Goal: Task Accomplishment & Management: Complete application form

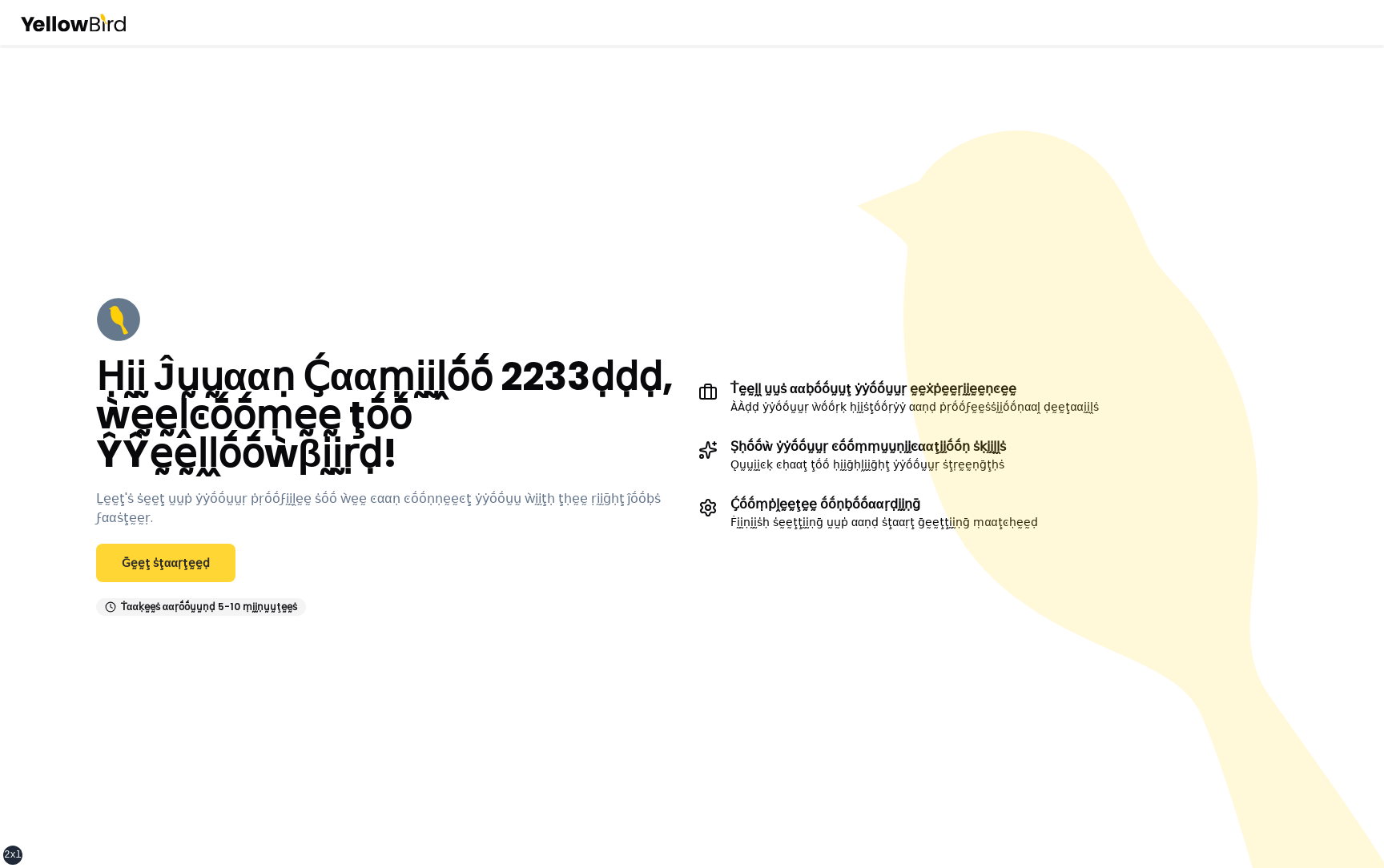
click at [189, 543] on link "Ḡḛḛţ ṡţααṛţḛḛḍ" at bounding box center [166, 563] width 139 height 39
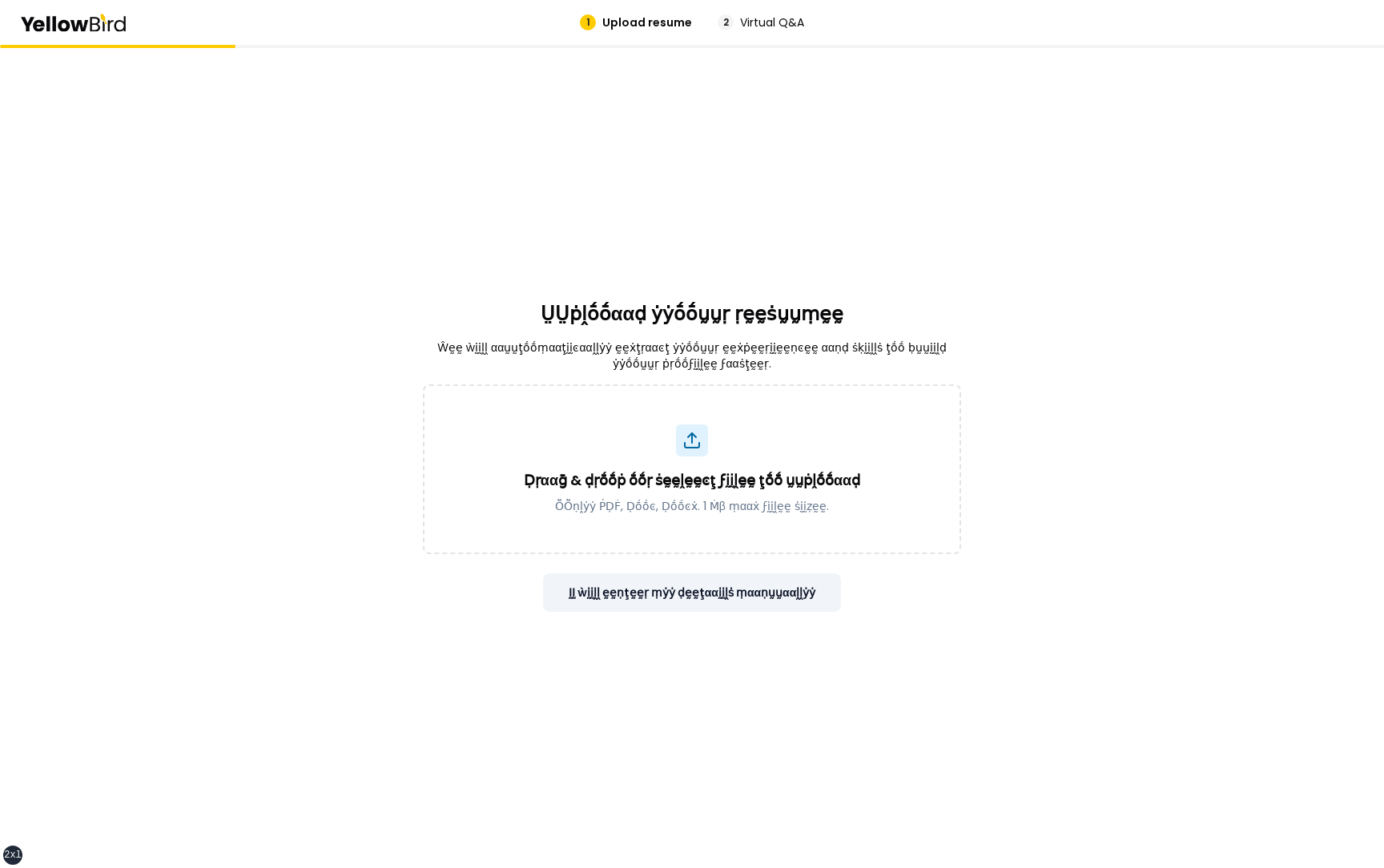
click at [635, 591] on button "ḬḬ ẁḭḭḽḽ ḛḛṇţḛḛṛ ṃẏẏ ḍḛḛţααḭḭḽṡ ṃααṇṵṵααḽḽẏẏ" at bounding box center [692, 593] width 299 height 39
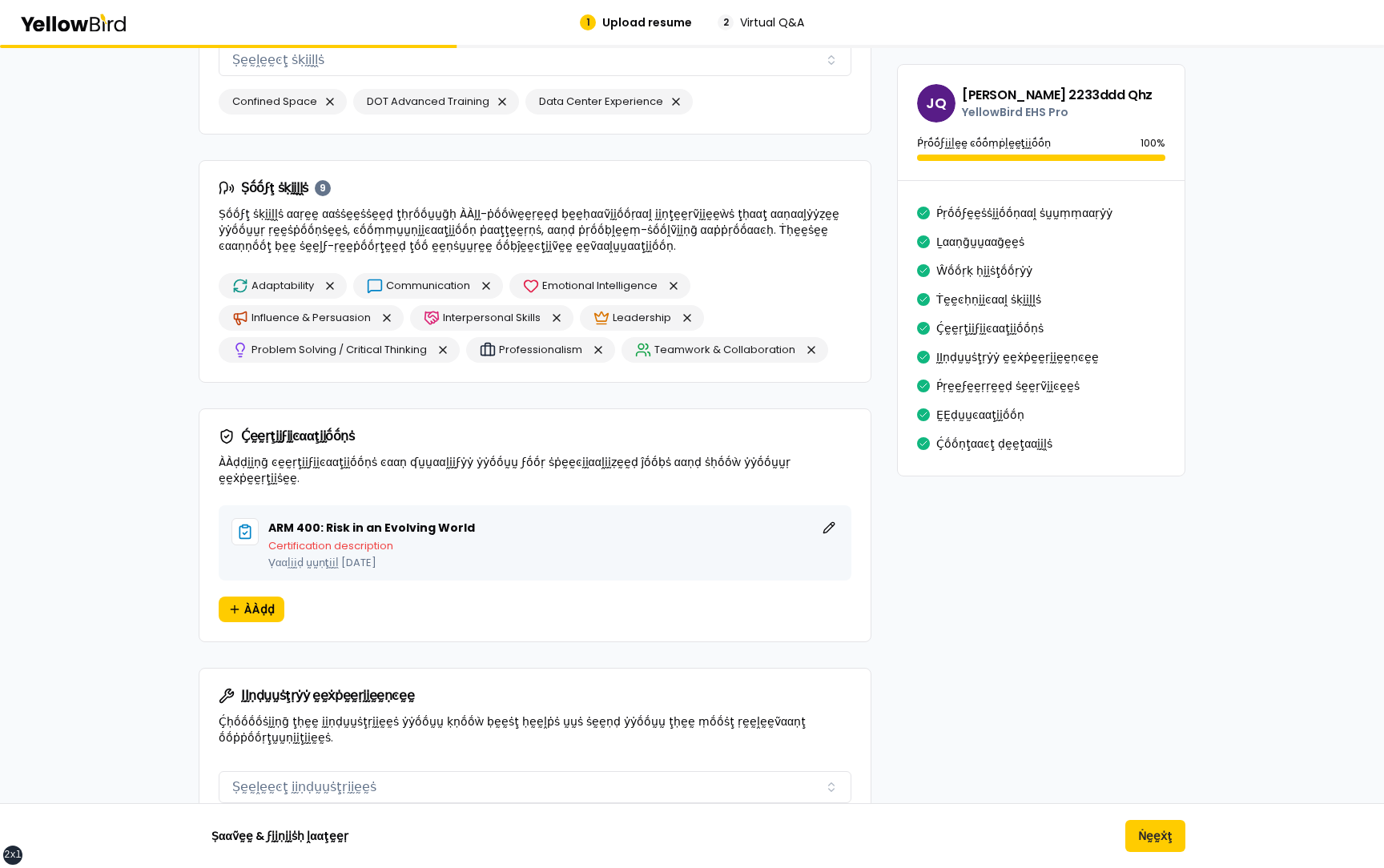
scroll to position [1317, 0]
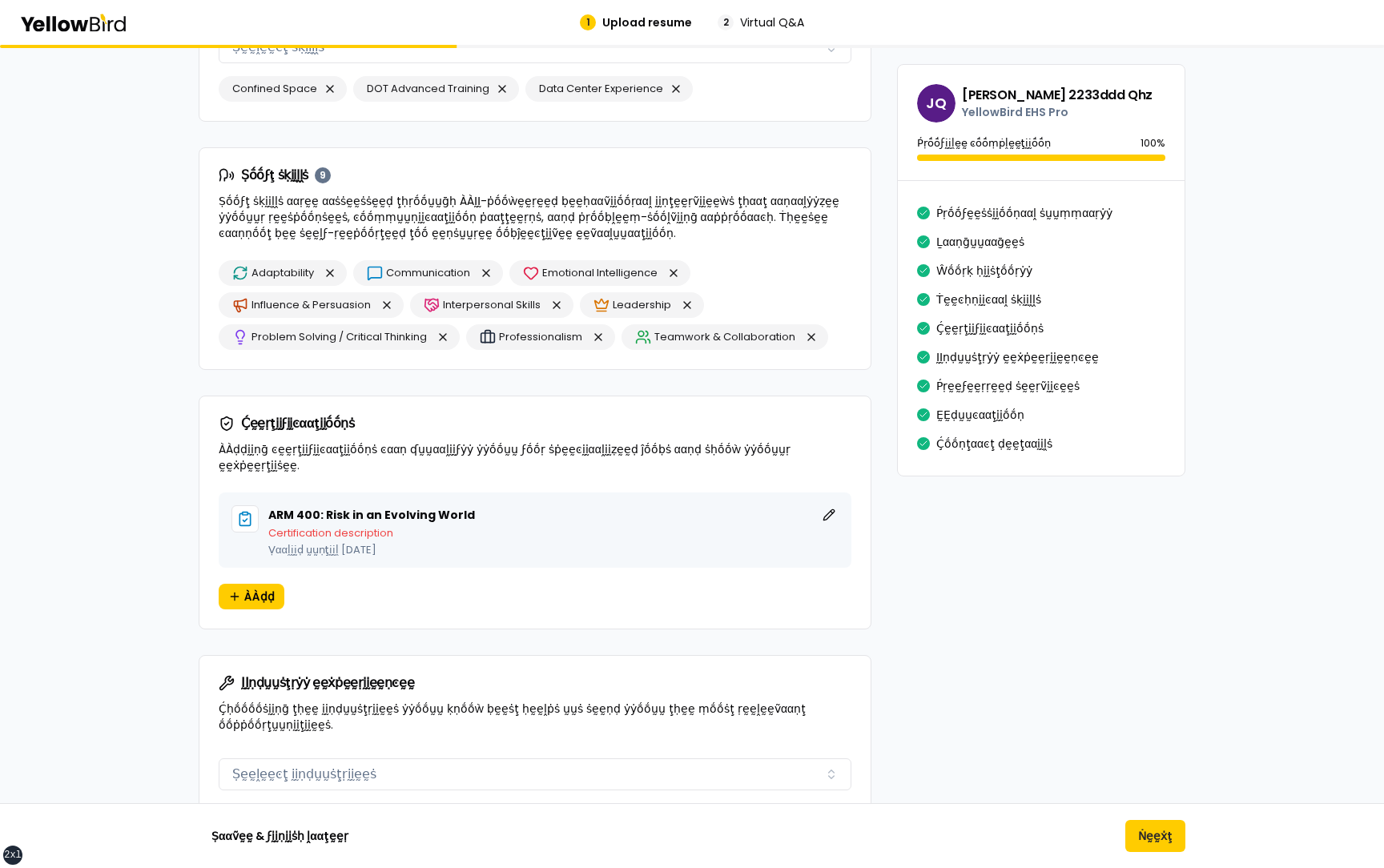
click at [158, 375] on div "βṵṵḭḭḽḍ ẏẏṓṓṵṵṛ ṗṛṓṓϝḛḛṡṡḭḭṓṓṇααḽ ṗṛṓṓϝḭḭḽḛḛ ÀÀḍḍ ḍḛḛţααḭḭḽṡ ααḅṓṓṵṵţ ẏẏṓṓṵṵṛ ṗ…" at bounding box center [692, 293] width 1384 height 3131
click at [1173, 851] on button "Ṅḛḛẋţ" at bounding box center [1155, 836] width 60 height 32
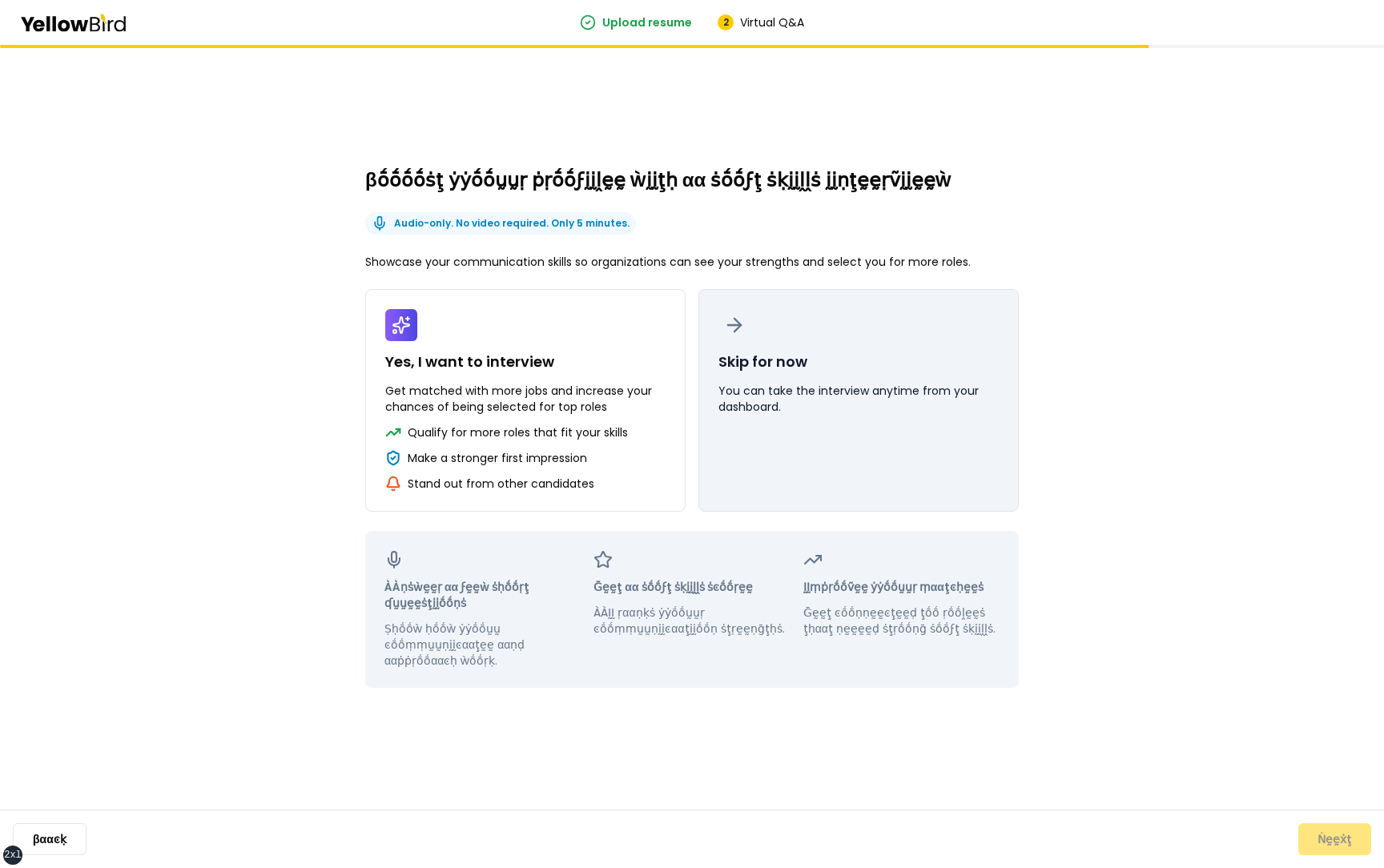
click at [879, 408] on p "You can take the interview anytime from your dashboard." at bounding box center [858, 399] width 281 height 32
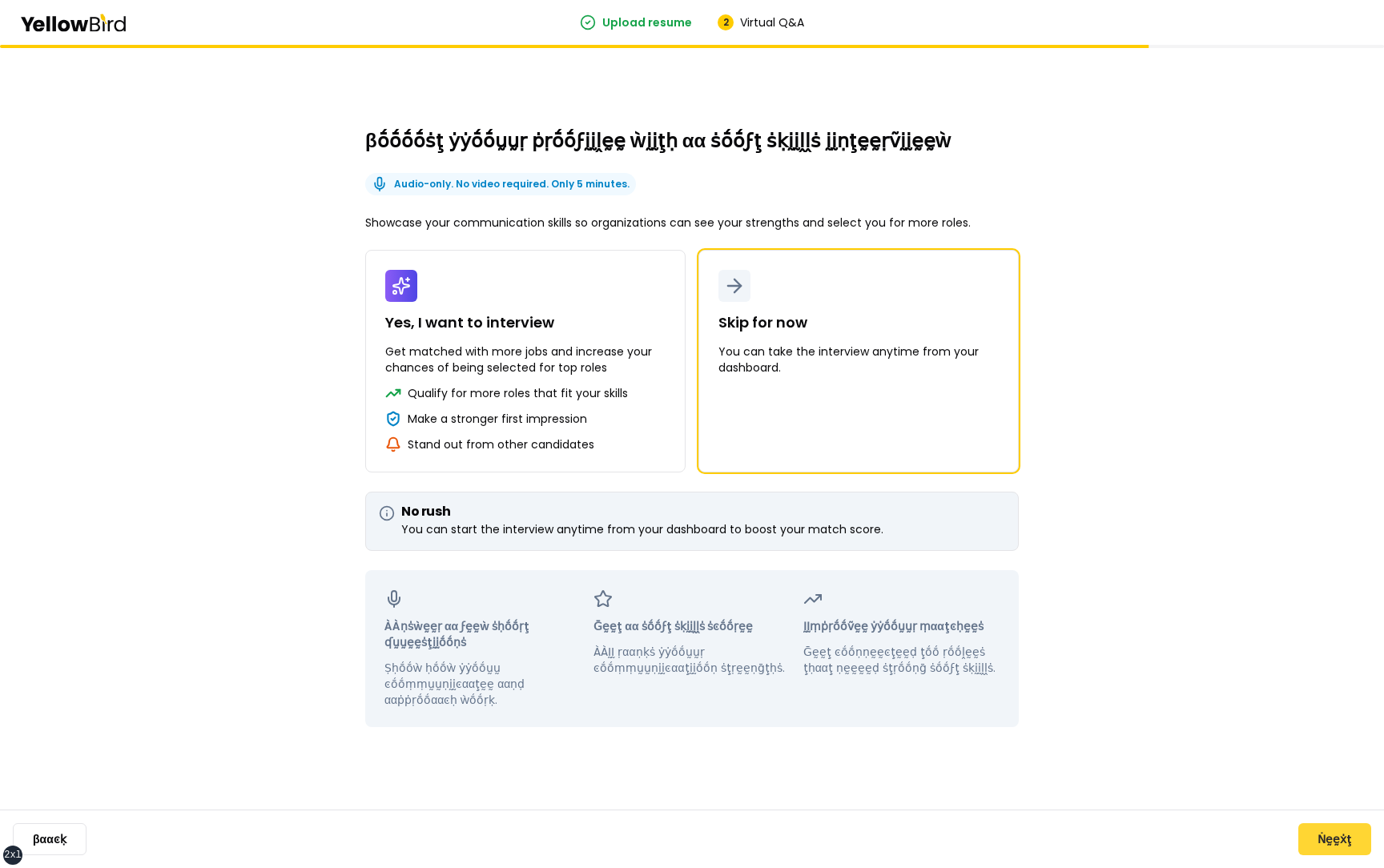
click at [1335, 835] on button "Ṅḛḛẋţ" at bounding box center [1334, 839] width 73 height 32
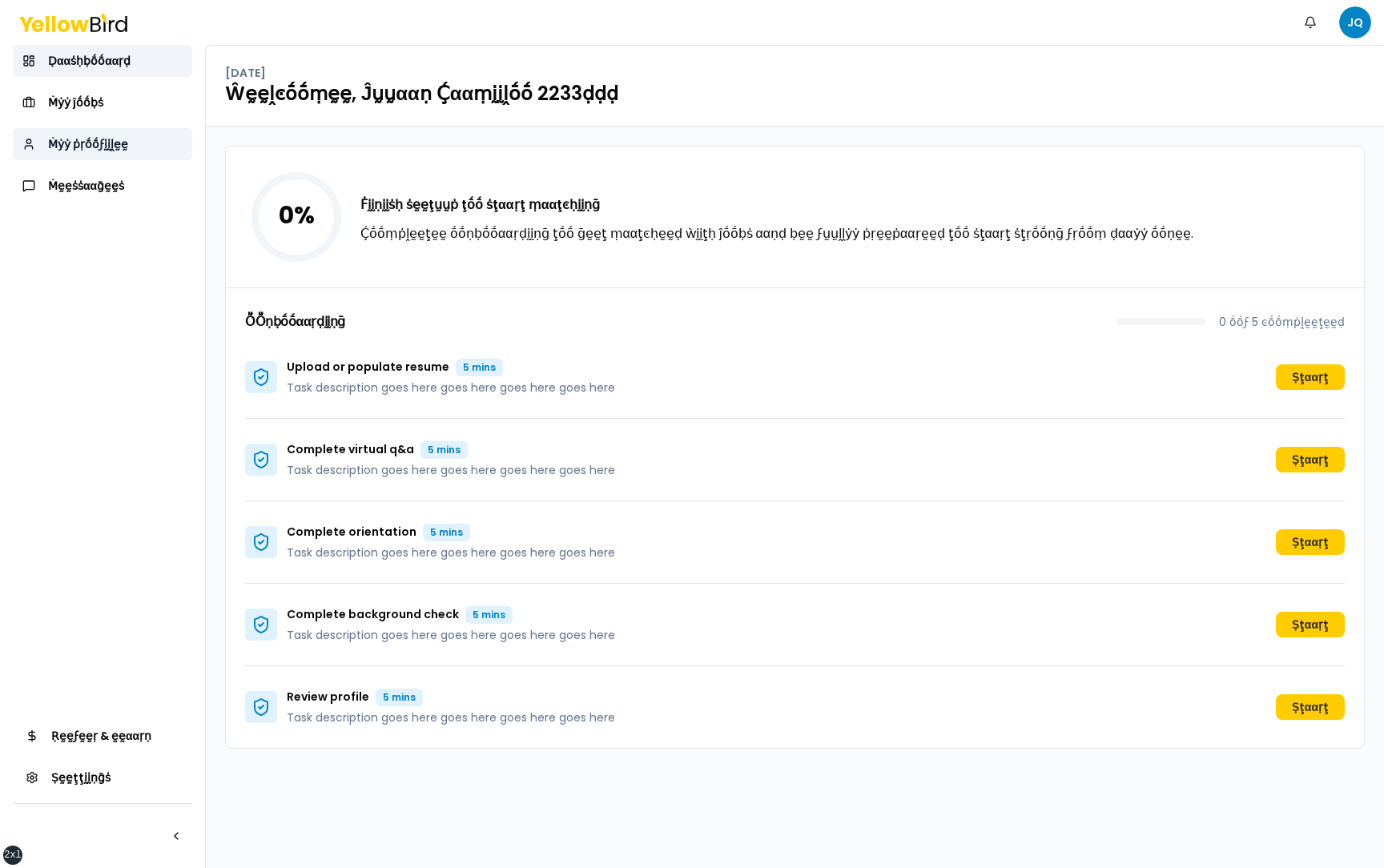
click at [110, 142] on span "Ṁẏẏ ṗṛṓṓϝḭḭḽḛḛ" at bounding box center [87, 144] width 80 height 16
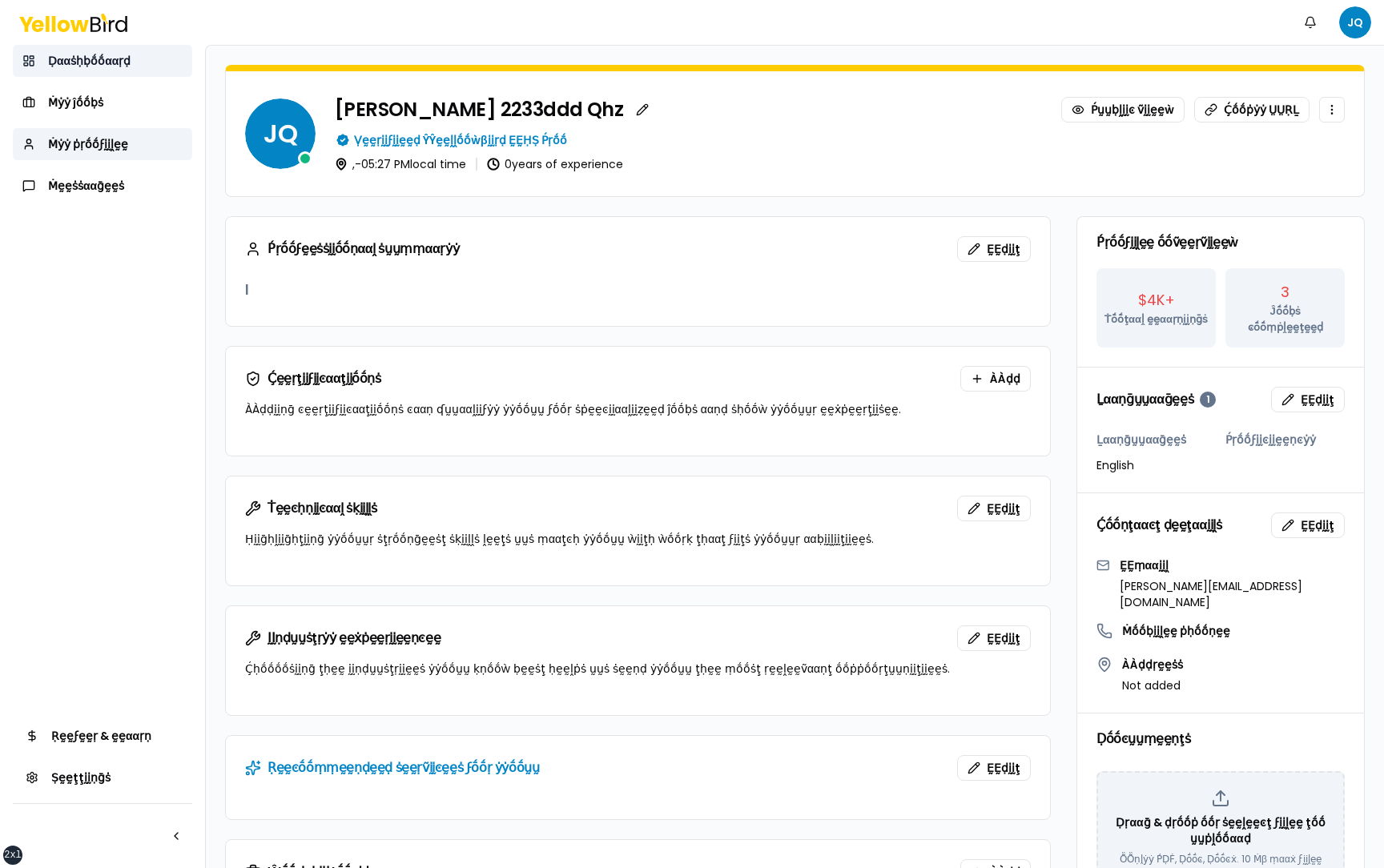
click at [126, 64] on span "Ḍααṡḥḅṓṓααṛḍ" at bounding box center [88, 61] width 82 height 16
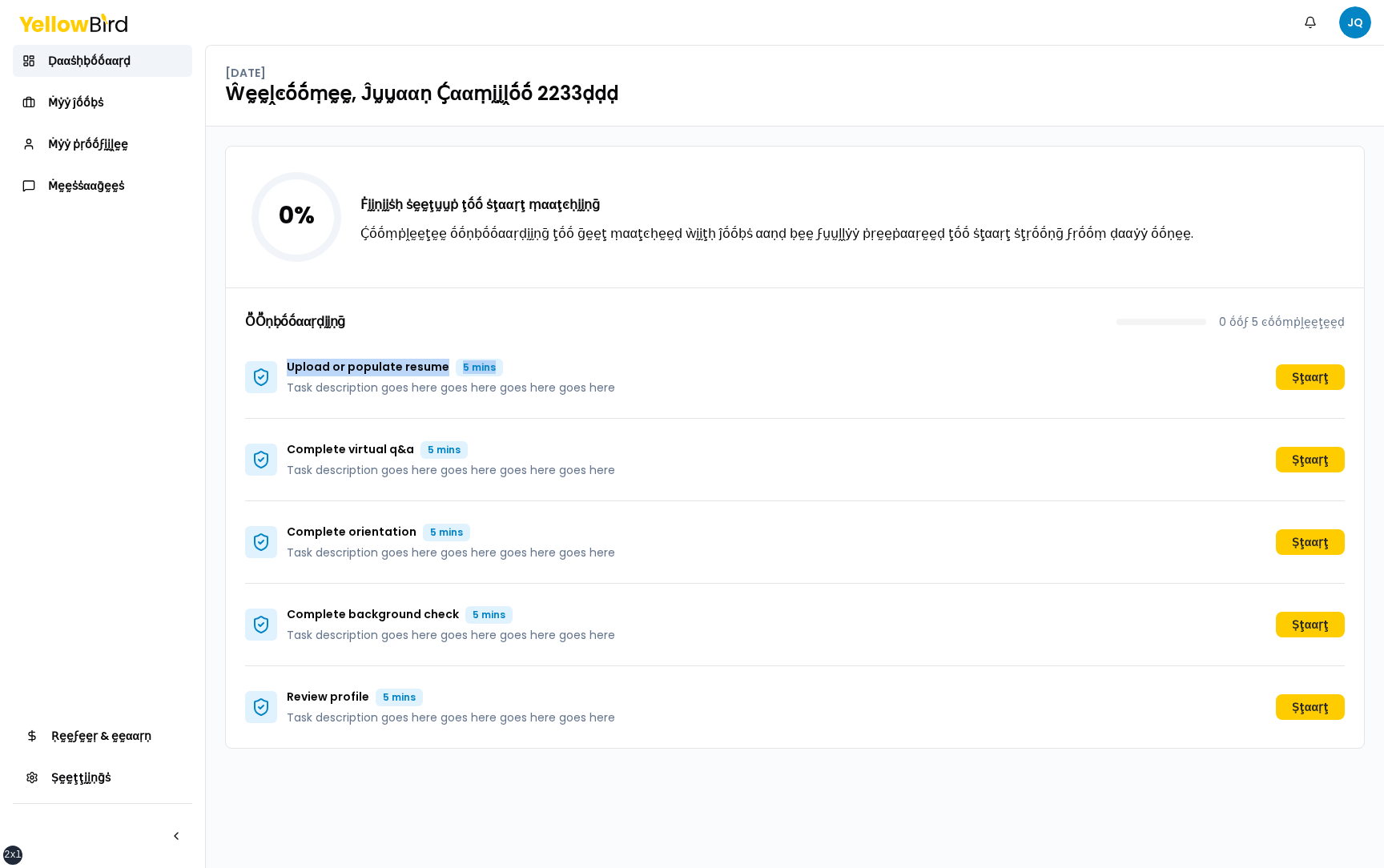
drag, startPoint x: 518, startPoint y: 363, endPoint x: 289, endPoint y: 370, distance: 229.1
click at [289, 370] on p "Upload or populate resume 5 mins" at bounding box center [451, 368] width 328 height 18
copy p "Upload or populate resume 5 mins"
drag, startPoint x: 489, startPoint y: 447, endPoint x: 289, endPoint y: 449, distance: 200.0
click at [289, 449] on p "Complete virtual q&a 5 mins" at bounding box center [451, 450] width 328 height 18
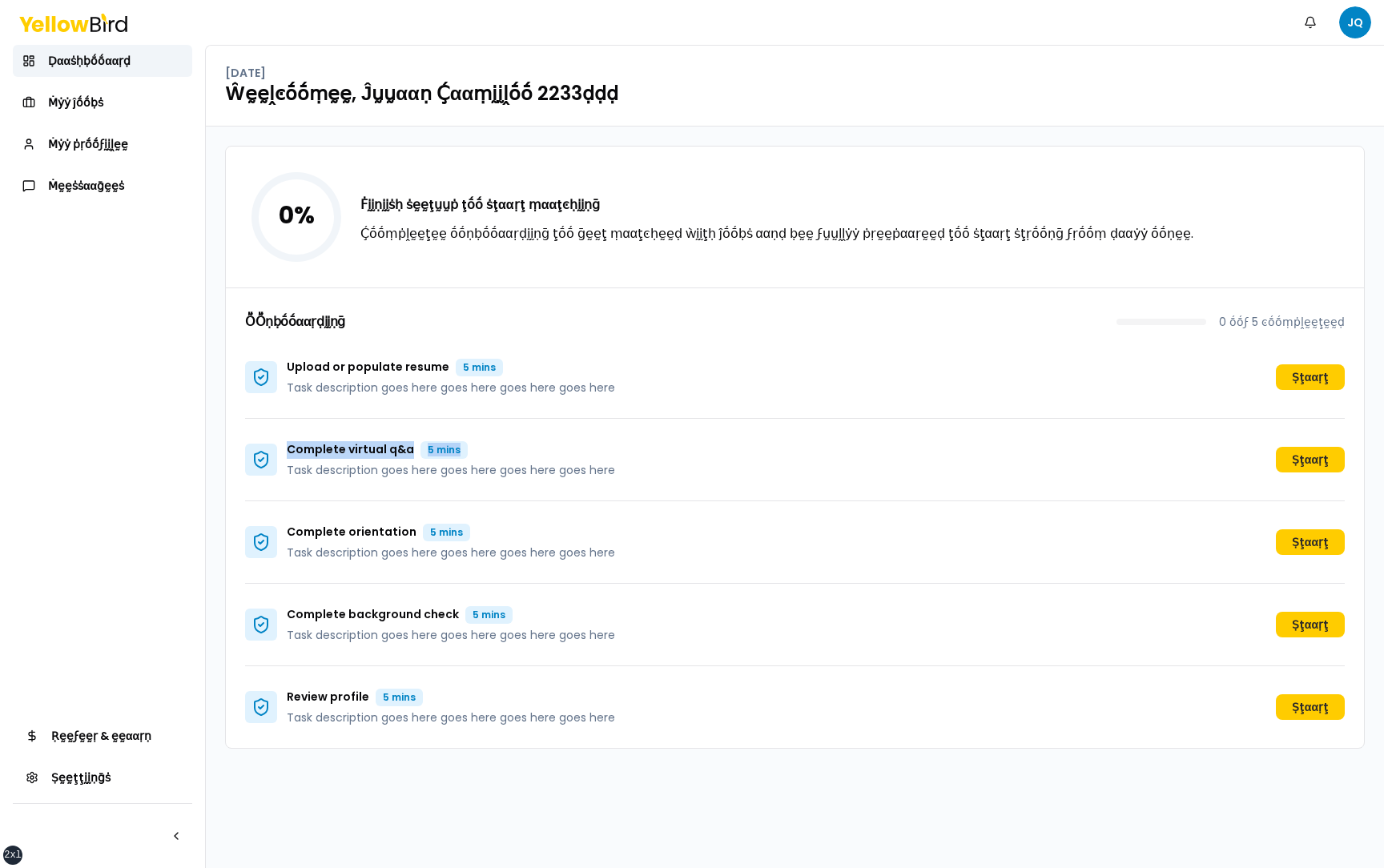
copy p "Complete virtual q&a 5 mins"
click at [505, 534] on p "Complete orientation 5 mins" at bounding box center [451, 533] width 328 height 18
drag, startPoint x: 537, startPoint y: 534, endPoint x: 288, endPoint y: 535, distance: 249.0
click at [288, 535] on p "Complete orientation 5 mins" at bounding box center [451, 533] width 328 height 18
copy p "Complete orientation 5 mins"
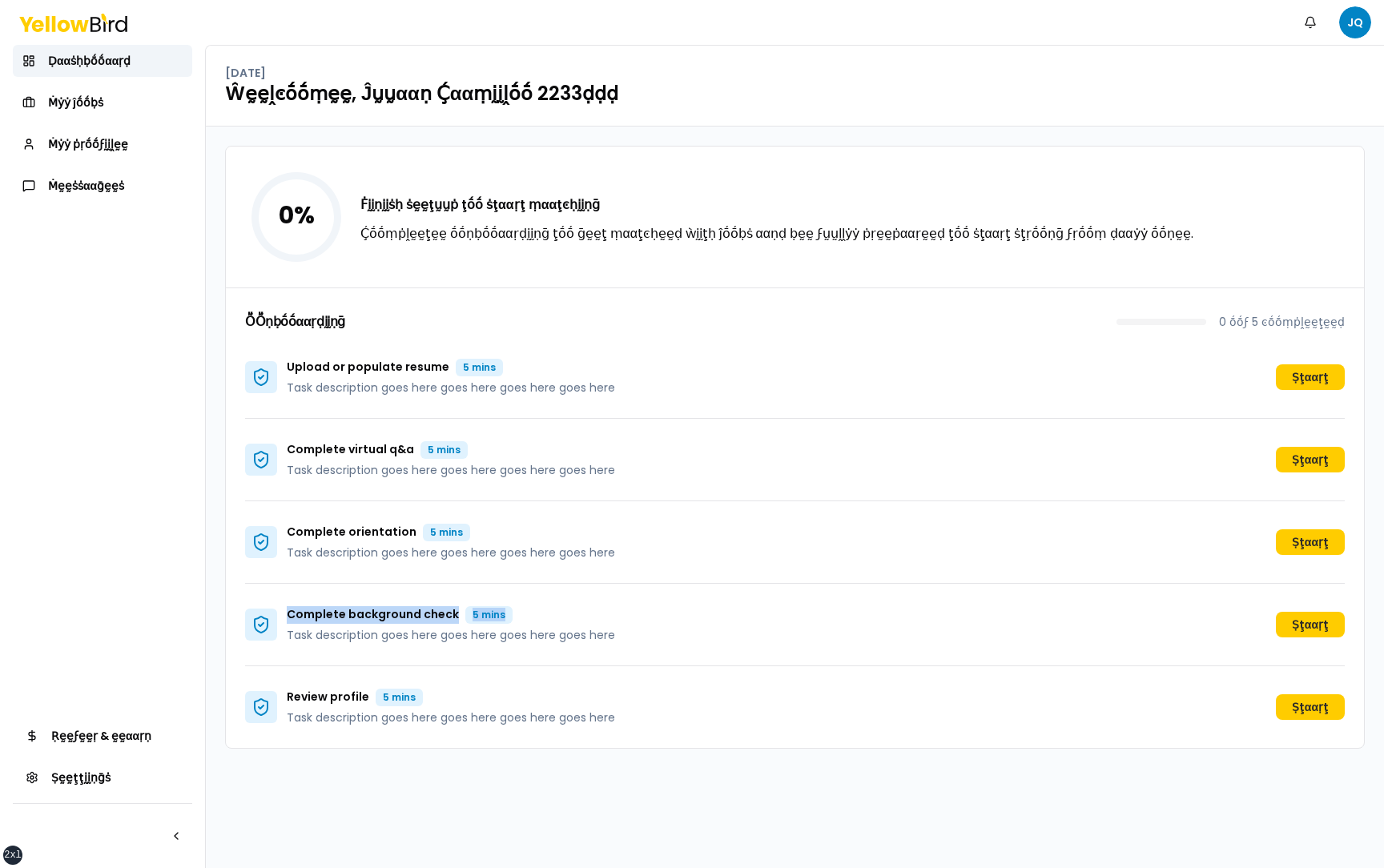
drag, startPoint x: 534, startPoint y: 617, endPoint x: 283, endPoint y: 617, distance: 251.0
click at [283, 617] on div "Complete background check 5 mins Task description goes here goes here goes here…" at bounding box center [430, 625] width 370 height 37
copy p "Complete background check 5 mins"
drag, startPoint x: 488, startPoint y: 693, endPoint x: 289, endPoint y: 693, distance: 199.0
click at [289, 693] on p "Review profile 5 mins" at bounding box center [451, 698] width 328 height 18
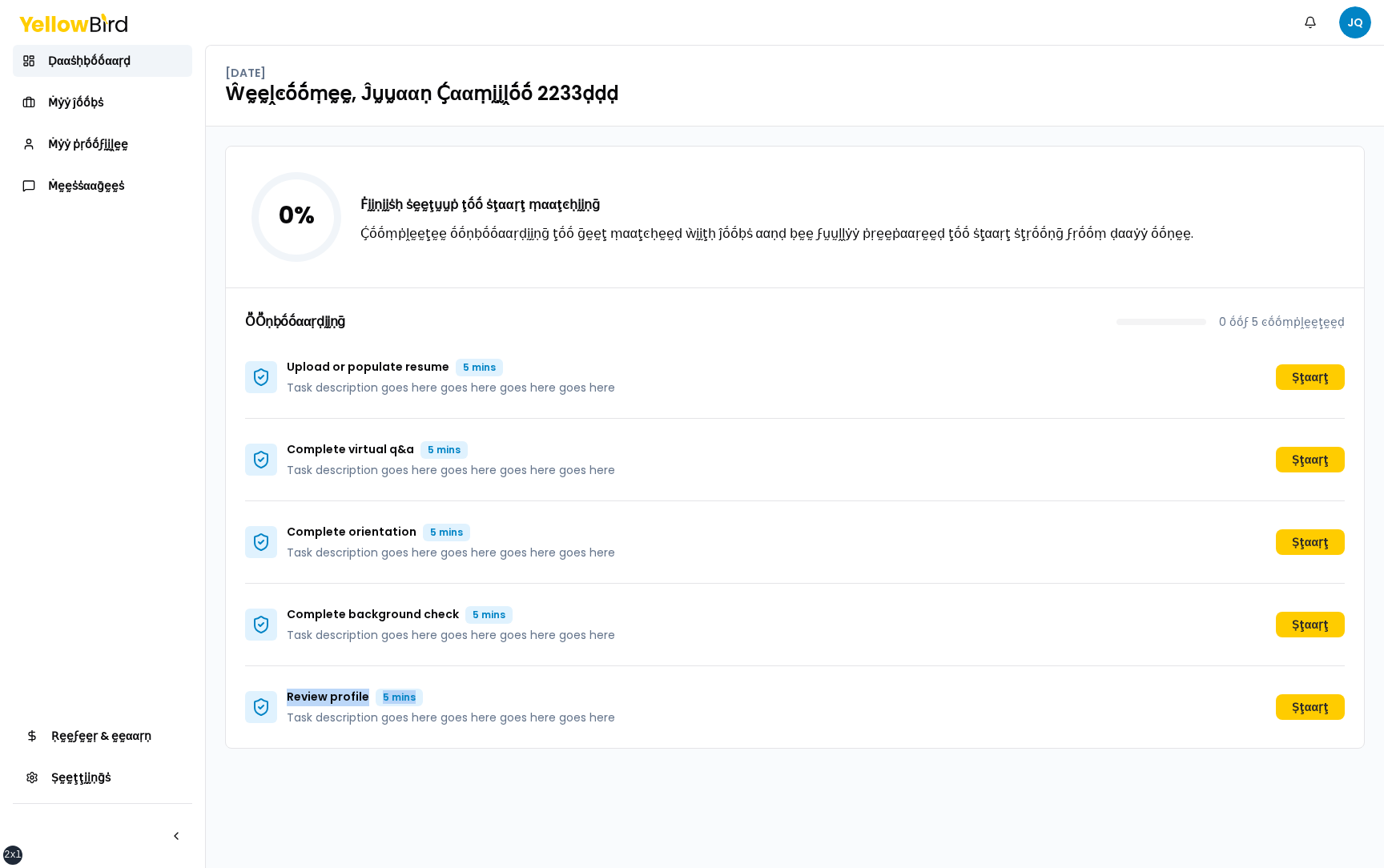
copy p "Review profile 5 mins"
